Goal: Task Accomplishment & Management: Use online tool/utility

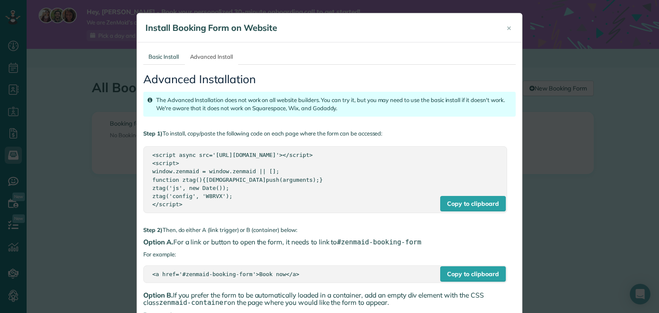
scroll to position [4, 4]
click at [507, 31] on span "×" at bounding box center [509, 28] width 5 height 10
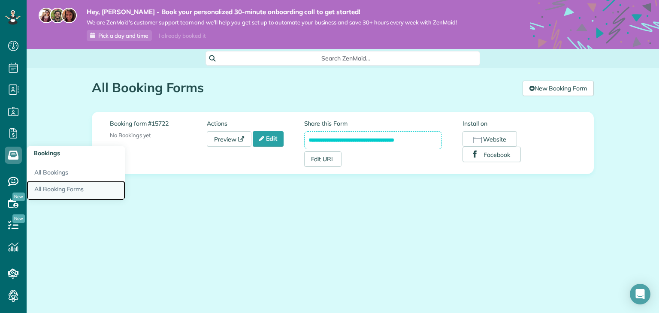
click at [48, 184] on link "All Booking Forms" at bounding box center [76, 191] width 99 height 20
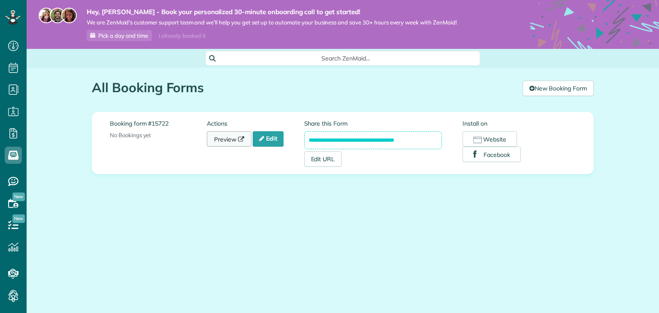
scroll to position [4, 4]
click at [228, 139] on link "Preview" at bounding box center [229, 138] width 45 height 15
click at [276, 139] on link "Edit" at bounding box center [268, 138] width 31 height 15
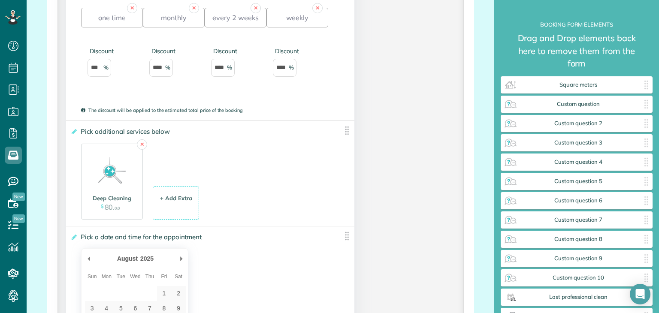
scroll to position [1035, 0]
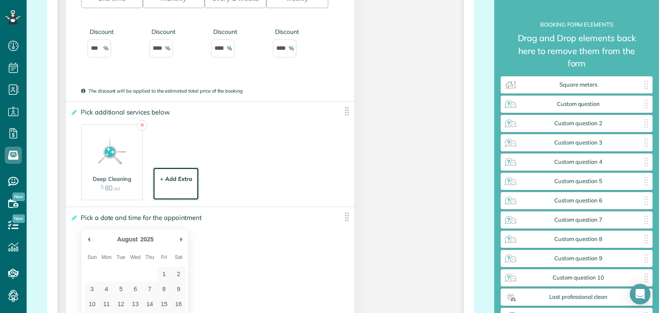
click at [177, 182] on div "+ Add Extra" at bounding box center [176, 179] width 32 height 8
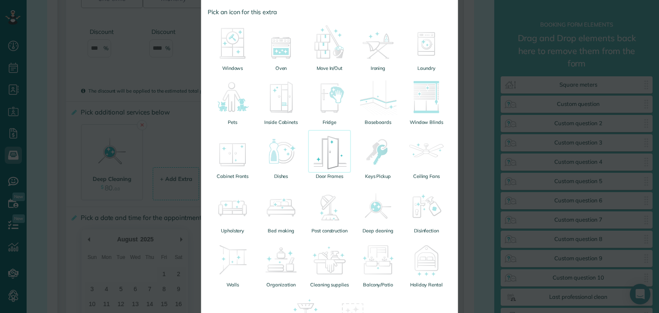
scroll to position [86, 0]
